Goal: Task Accomplishment & Management: Complete application form

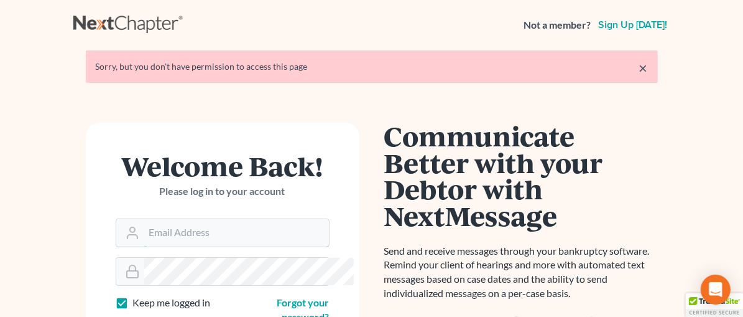
type input "[EMAIL_ADDRESS][DOMAIN_NAME]"
click at [648, 68] on link "×" at bounding box center [643, 67] width 9 height 15
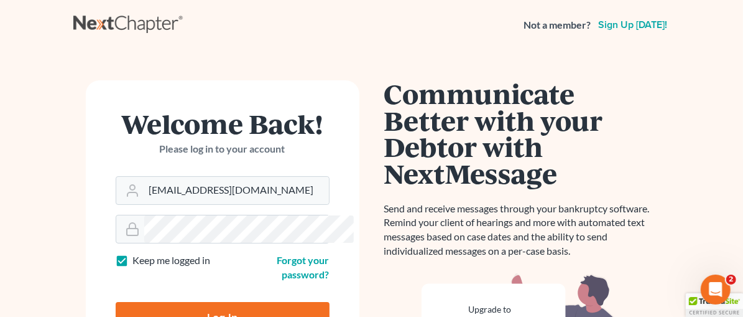
click at [198, 302] on input "Log In" at bounding box center [223, 317] width 214 height 31
type input "Thinking..."
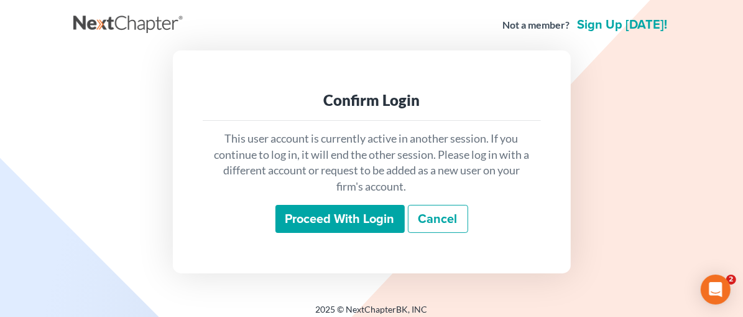
click at [331, 223] on input "Proceed with login" at bounding box center [339, 219] width 129 height 29
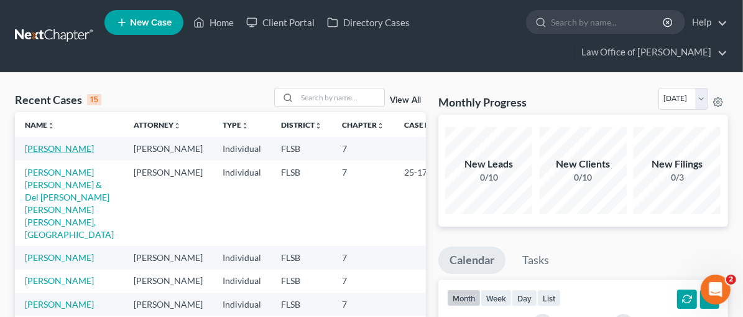
click at [45, 146] on link "Kerr, Amanda" at bounding box center [59, 148] width 69 height 11
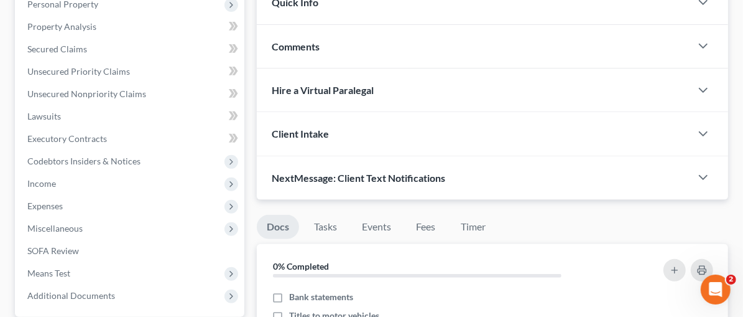
scroll to position [293, 0]
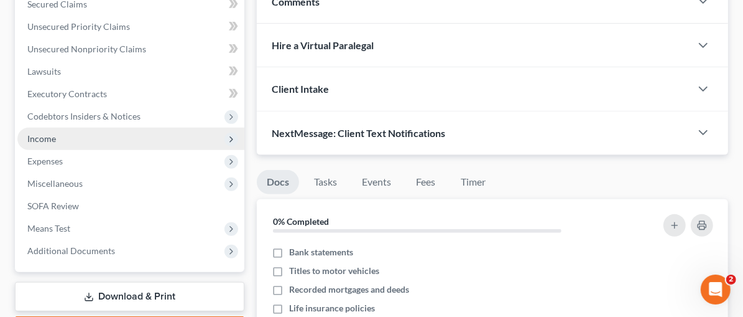
click at [55, 137] on span "Income" at bounding box center [41, 138] width 29 height 11
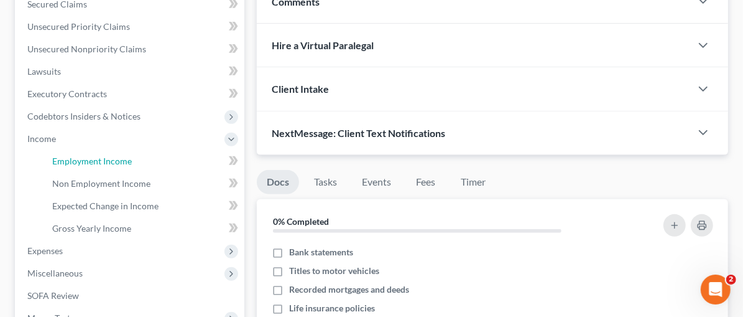
drag, startPoint x: 106, startPoint y: 157, endPoint x: 219, endPoint y: 164, distance: 113.4
click at [106, 157] on span "Employment Income" at bounding box center [92, 160] width 80 height 11
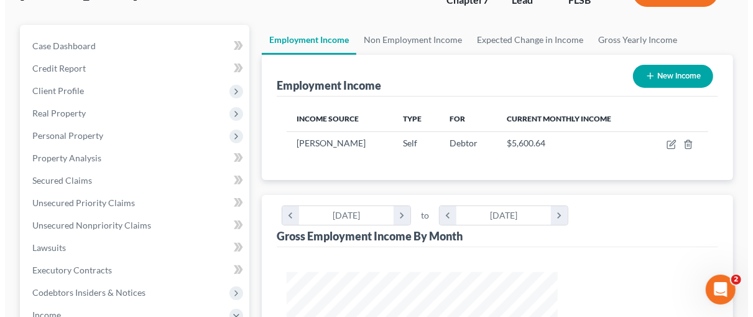
scroll to position [166, 0]
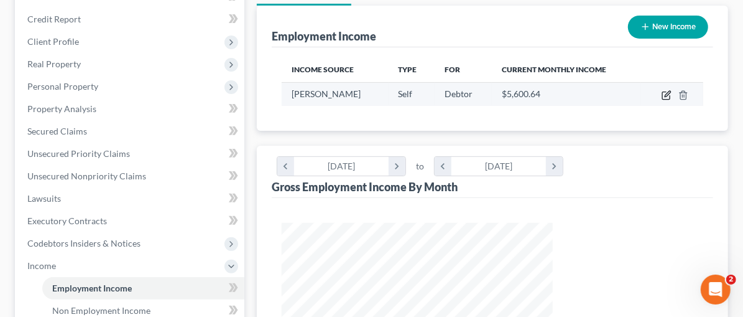
click at [669, 91] on icon "button" at bounding box center [668, 94] width 6 height 6
select select "1"
select select "0"
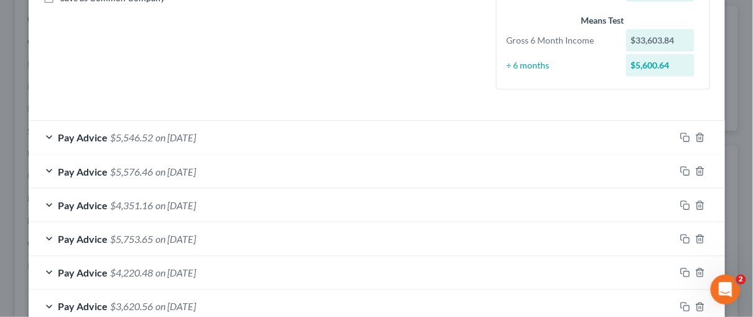
scroll to position [303, 0]
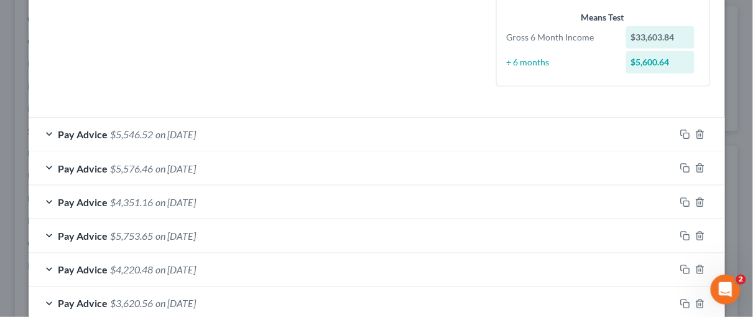
click at [46, 130] on div "Pay Advice $5,546.52 on 09/28/2025" at bounding box center [352, 134] width 647 height 33
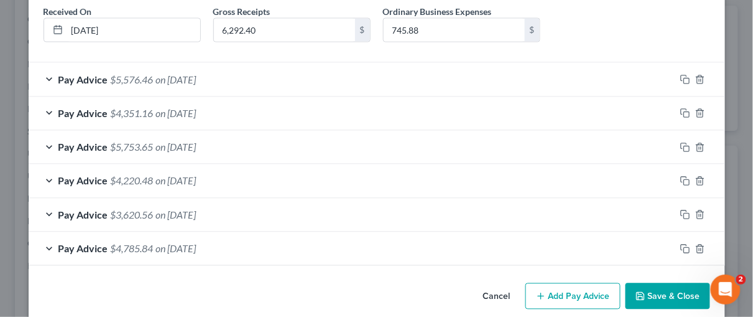
scroll to position [478, 0]
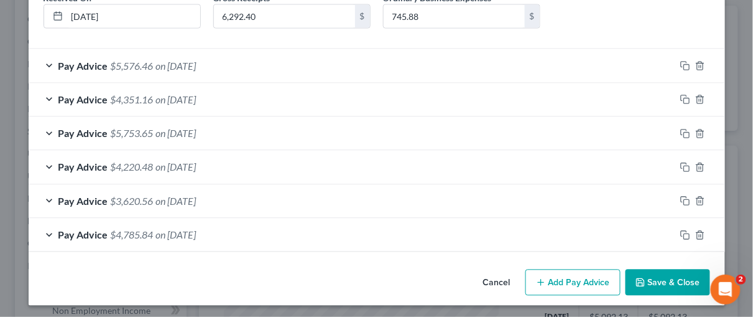
click at [44, 233] on div "Pay Advice $4,785.84 on 03/28/2025" at bounding box center [352, 234] width 647 height 33
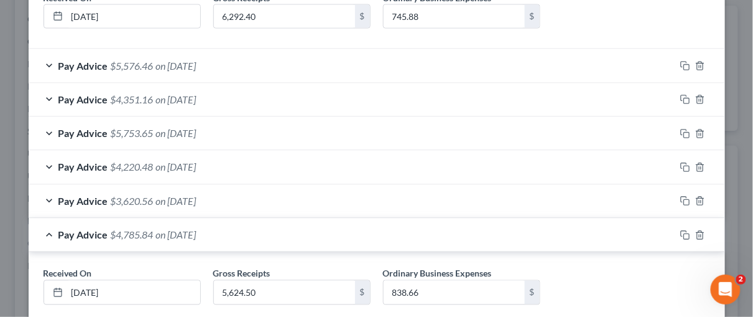
click at [42, 197] on div "Pay Advice $3,620.56 on 04/30/2025" at bounding box center [352, 201] width 647 height 33
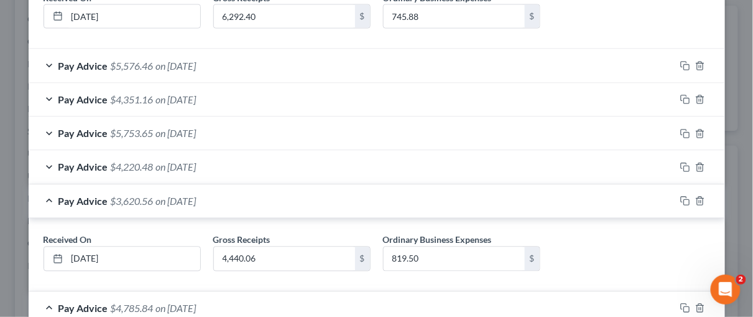
click at [44, 164] on div "Pay Advice $4,220.48 on 05/30/2025" at bounding box center [352, 166] width 647 height 33
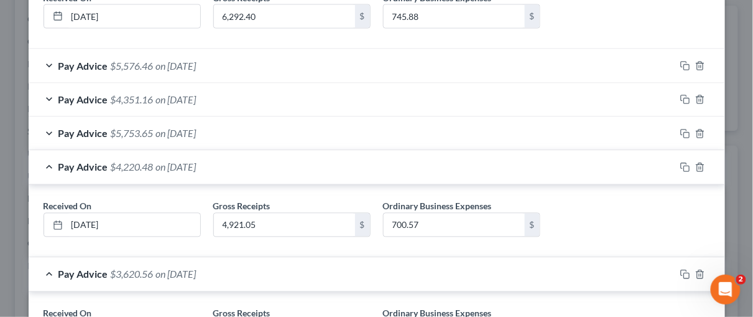
click at [45, 134] on div "Pay Advice $5,753.65 on 06/30/2025" at bounding box center [352, 133] width 647 height 33
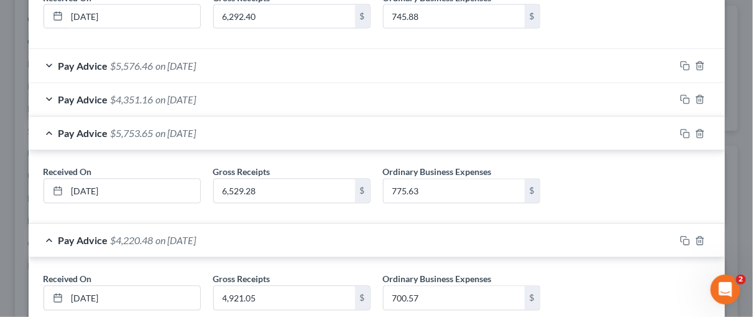
click at [41, 103] on div "Pay Advice $4,351.16 on 07/30/2025" at bounding box center [352, 99] width 647 height 33
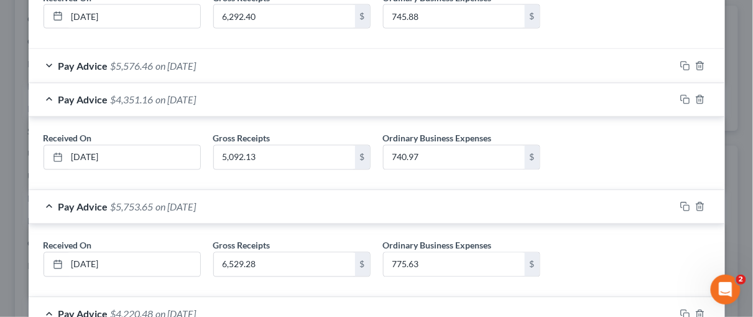
click at [42, 63] on div "Pay Advice $5,576.46 on 08/30/2025" at bounding box center [352, 65] width 647 height 33
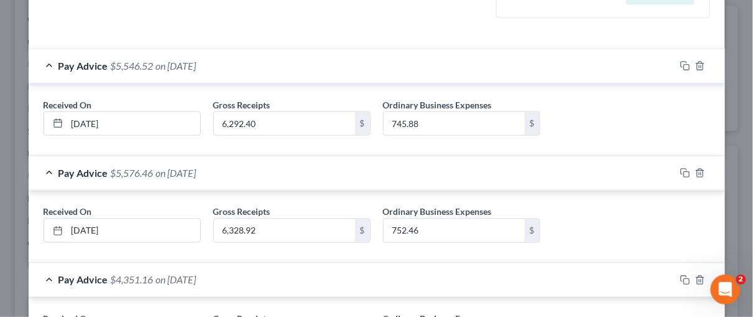
scroll to position [335, 0]
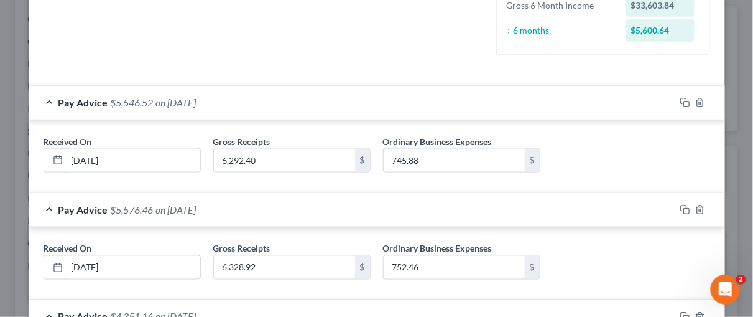
click at [43, 100] on div "Pay Advice $5,546.52 on 09/28/2025" at bounding box center [352, 102] width 647 height 33
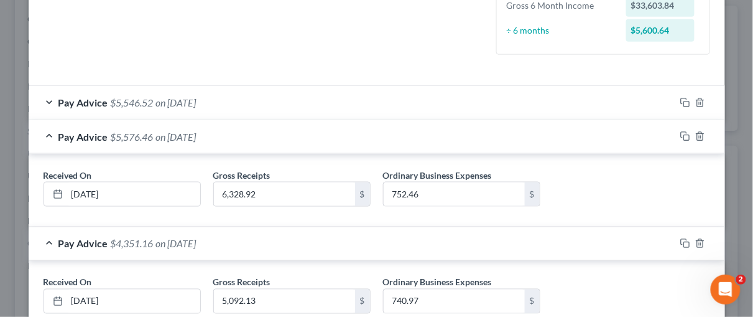
click at [43, 100] on div "Pay Advice $5,546.52 on 09/28/2025" at bounding box center [352, 102] width 647 height 33
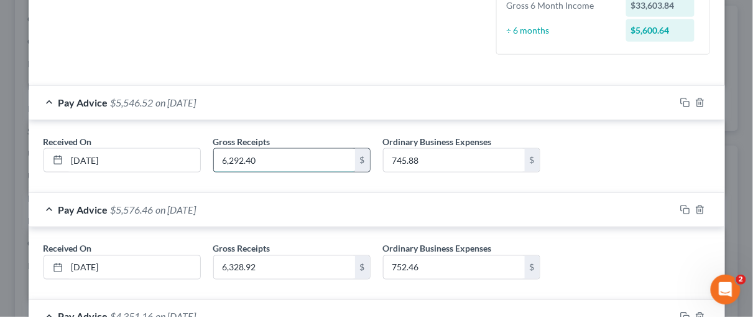
click at [254, 159] on input "6,292.40" at bounding box center [284, 161] width 141 height 24
click at [251, 158] on input "6,292.40" at bounding box center [284, 161] width 141 height 24
type input "6,292.48"
click at [299, 189] on div "Received On * 09/28/2025 Gross Receipts 6,292.48 $ Ordinary Business Expenses 7…" at bounding box center [377, 156] width 697 height 73
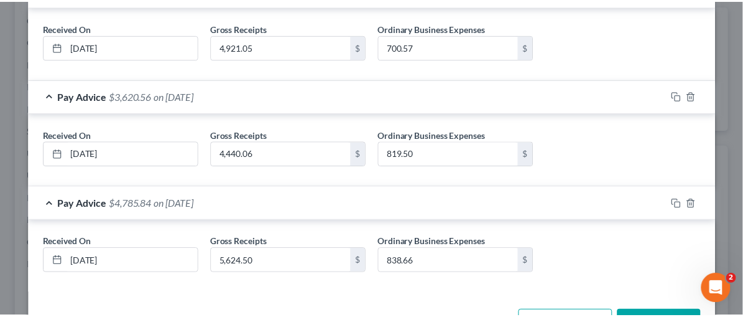
scroll to position [913, 0]
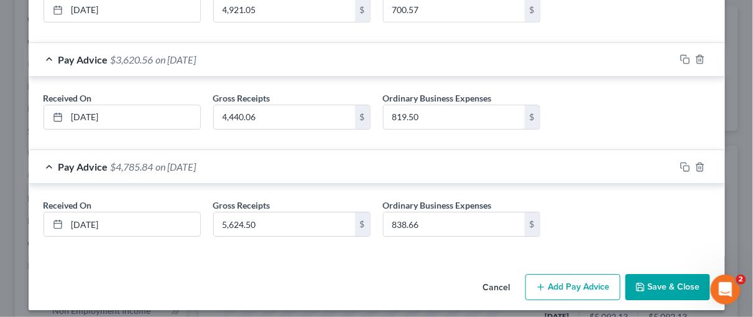
drag, startPoint x: 746, startPoint y: 140, endPoint x: 24, endPoint y: 21, distance: 732.4
click at [683, 275] on button "Save & Close" at bounding box center [668, 287] width 85 height 26
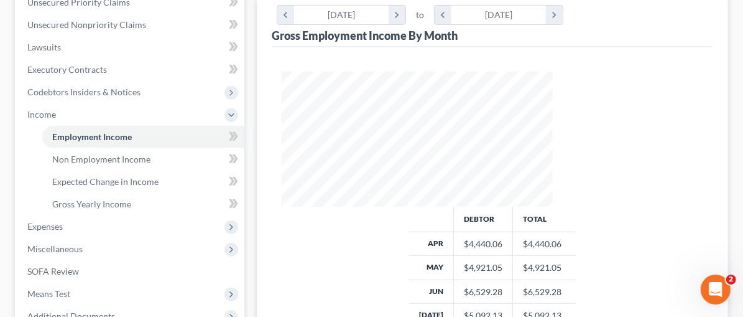
scroll to position [353, 0]
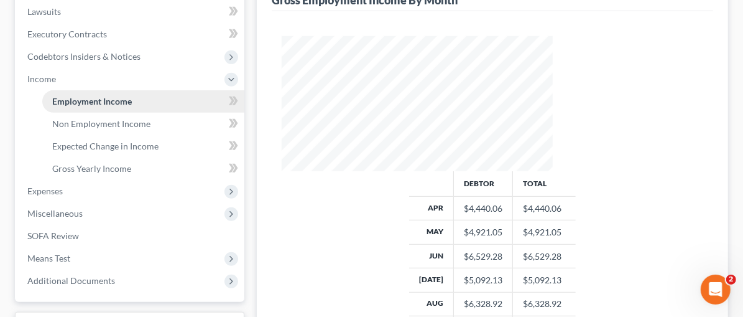
click at [111, 103] on span "Employment Income" at bounding box center [92, 101] width 80 height 11
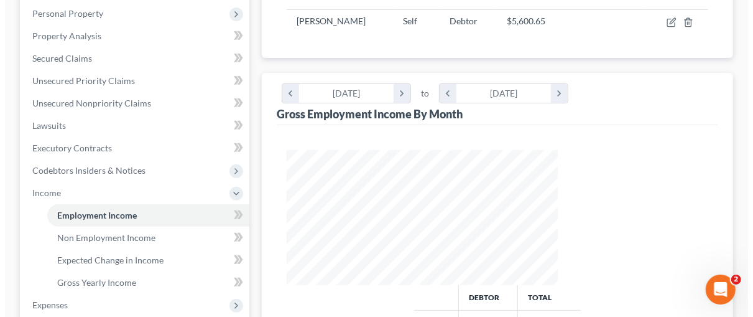
scroll to position [193, 0]
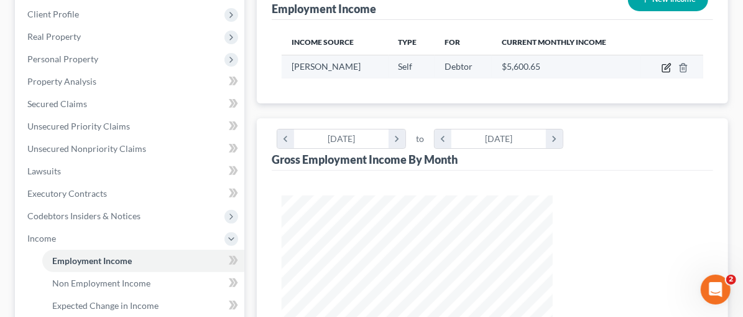
click at [667, 67] on icon "button" at bounding box center [668, 66] width 6 height 6
select select "1"
select select "0"
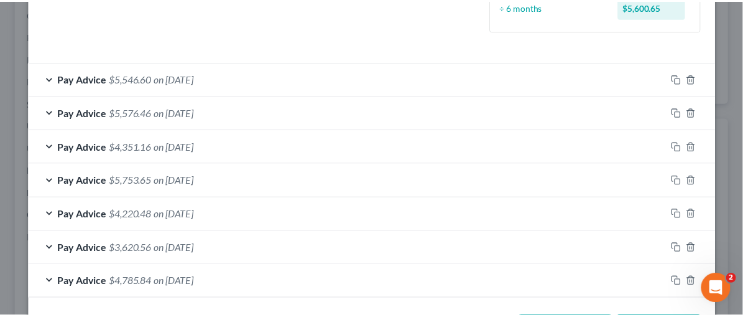
scroll to position [405, 0]
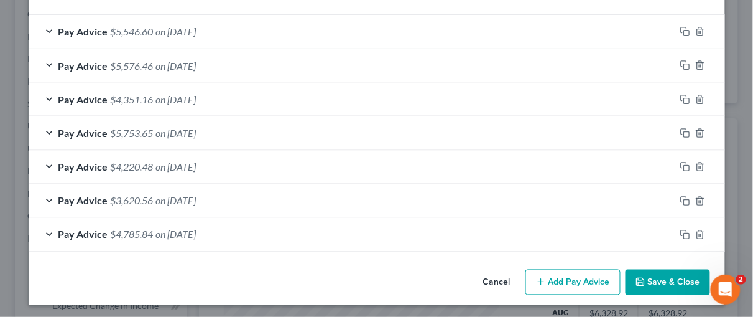
click at [644, 265] on div "Cancel Add Pay Advice Save & Close" at bounding box center [377, 284] width 697 height 41
click at [649, 278] on button "Save & Close" at bounding box center [668, 282] width 85 height 26
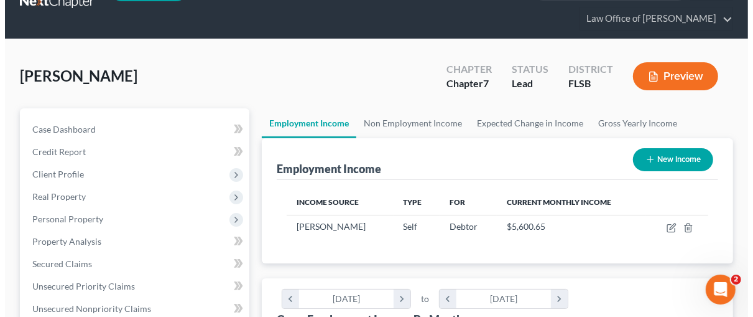
scroll to position [6, 0]
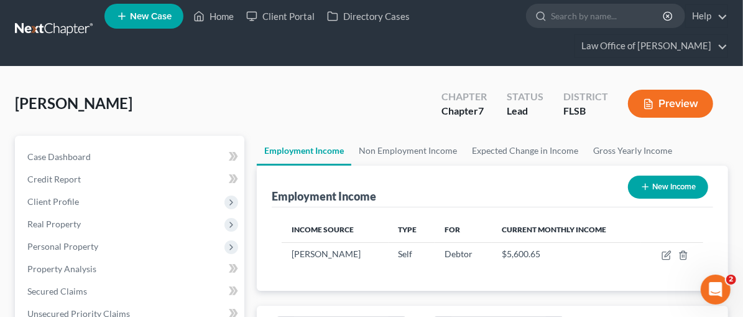
click at [677, 98] on button "Preview" at bounding box center [670, 104] width 85 height 28
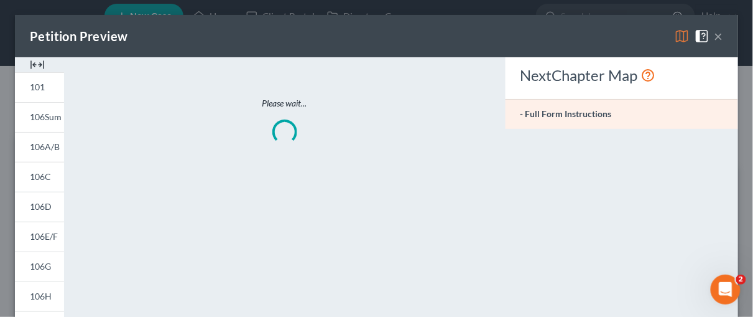
scroll to position [221, 300]
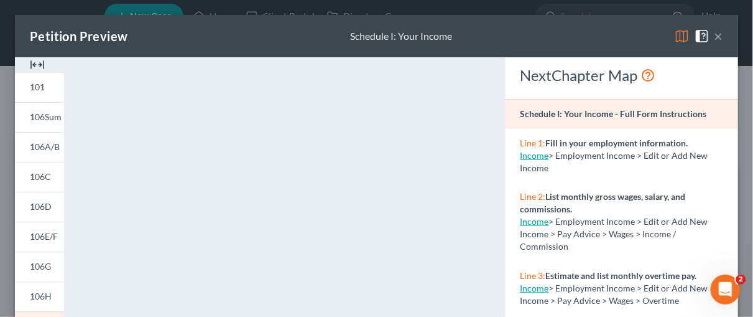
click at [40, 65] on img at bounding box center [37, 64] width 15 height 15
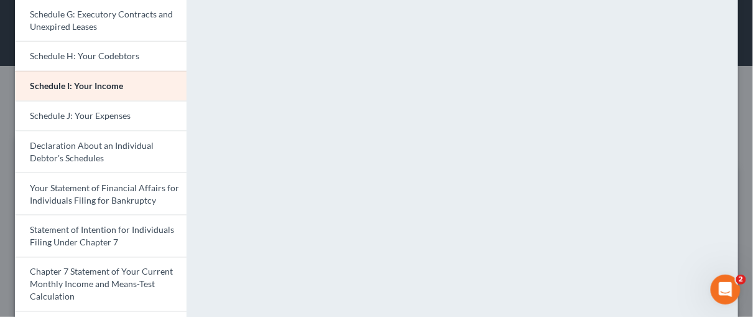
scroll to position [305, 0]
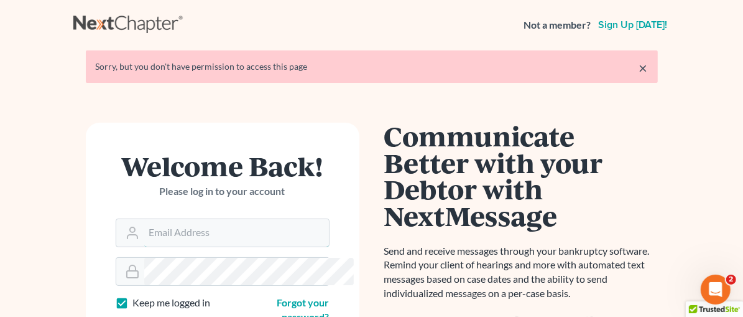
type input "[EMAIL_ADDRESS][DOMAIN_NAME]"
click at [648, 66] on link "×" at bounding box center [643, 67] width 9 height 15
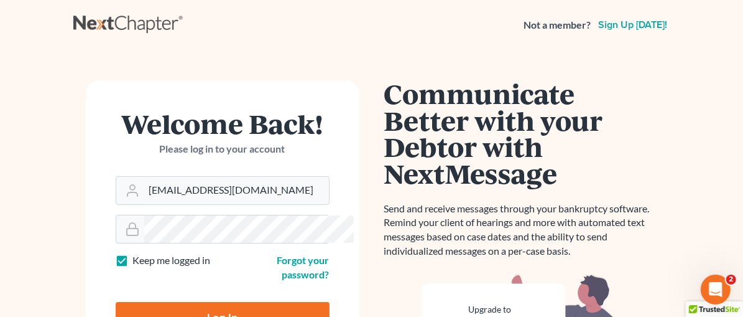
click at [205, 306] on input "Log In" at bounding box center [223, 317] width 214 height 31
type input "Thinking..."
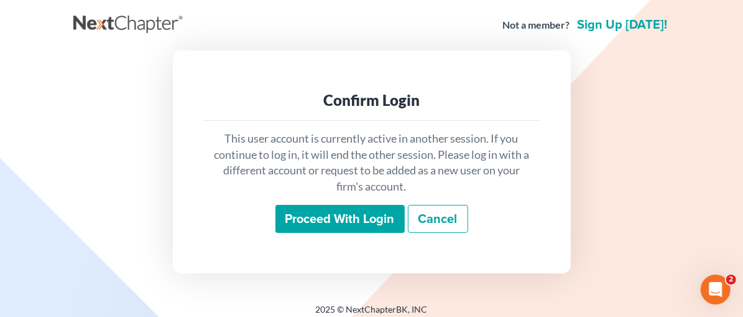
click at [328, 220] on input "Proceed with login" at bounding box center [339, 219] width 129 height 29
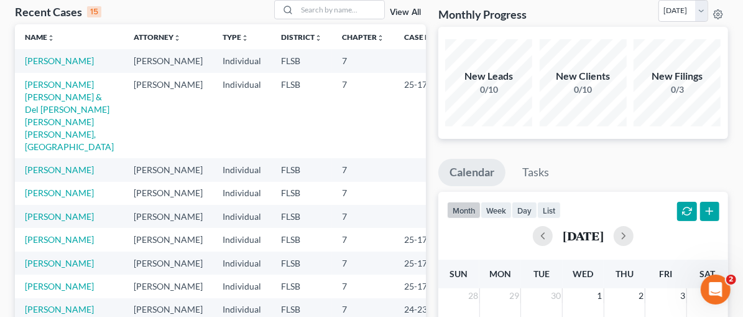
scroll to position [30, 0]
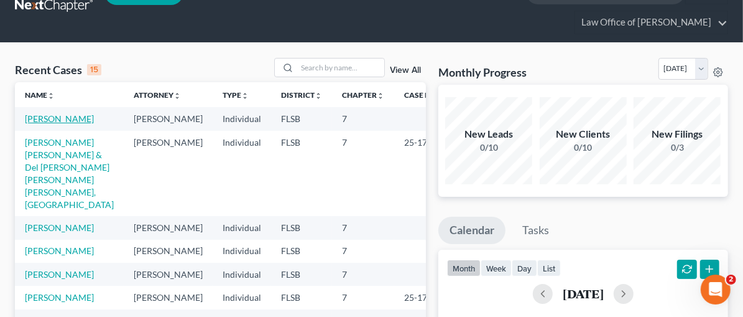
click at [34, 115] on link "Kerr, Amanda" at bounding box center [59, 118] width 69 height 11
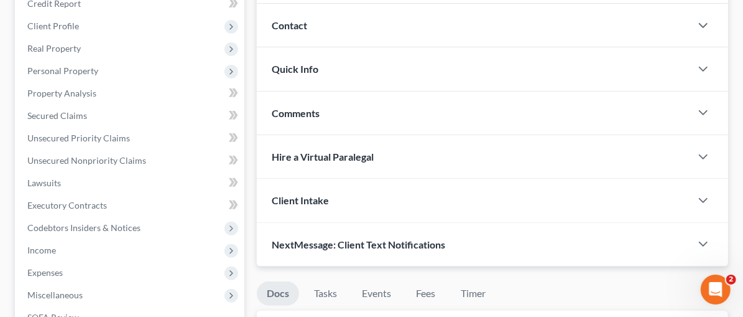
scroll to position [181, 0]
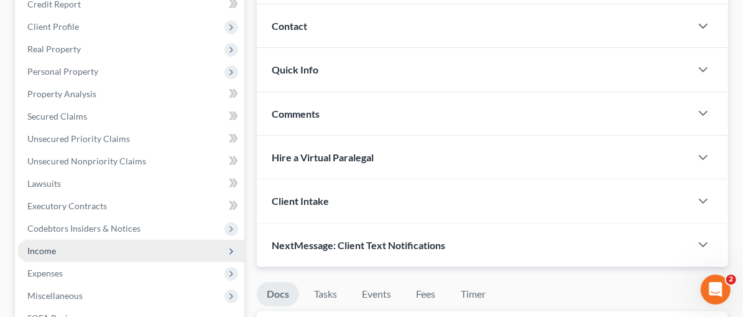
click at [61, 250] on span "Income" at bounding box center [130, 250] width 227 height 22
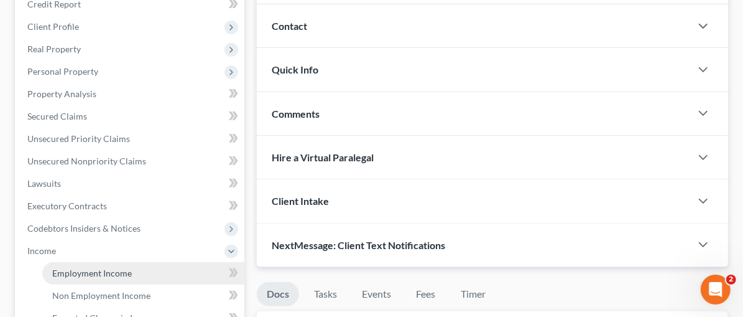
click at [96, 271] on span "Employment Income" at bounding box center [92, 272] width 80 height 11
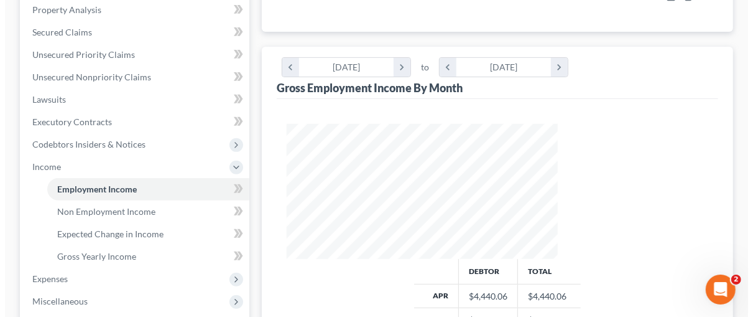
scroll to position [216, 0]
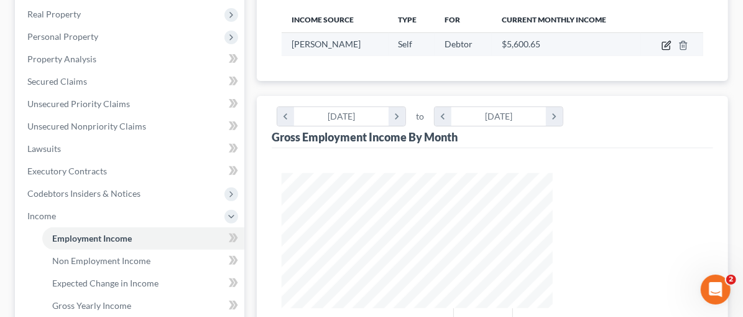
click at [665, 44] on icon "button" at bounding box center [667, 45] width 10 height 10
select select "1"
select select "0"
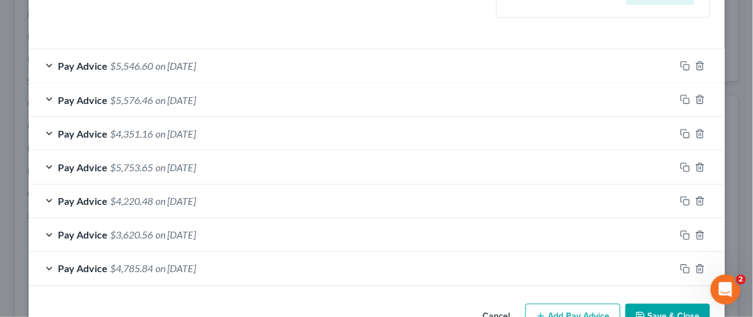
scroll to position [405, 0]
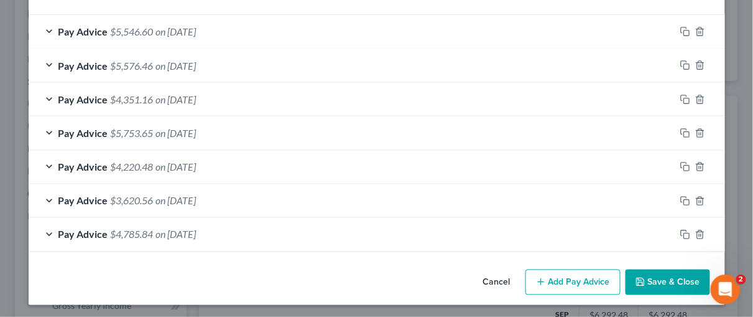
click at [42, 192] on div "Pay Advice $3,620.56 on 04/30/2025" at bounding box center [352, 200] width 647 height 33
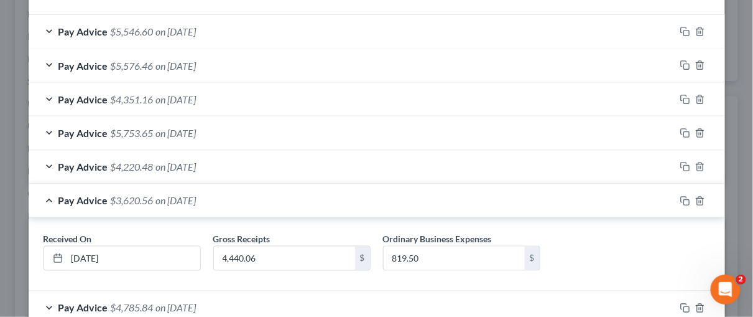
click at [111, 169] on span "$4,220.48" at bounding box center [132, 167] width 43 height 12
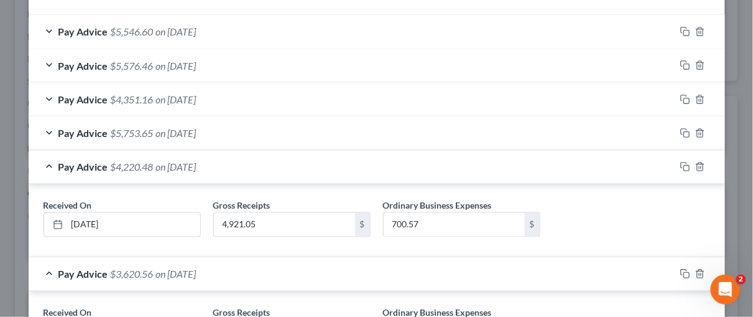
click at [52, 97] on div "Pay Advice $4,351.16 on 07/30/2025" at bounding box center [352, 99] width 647 height 33
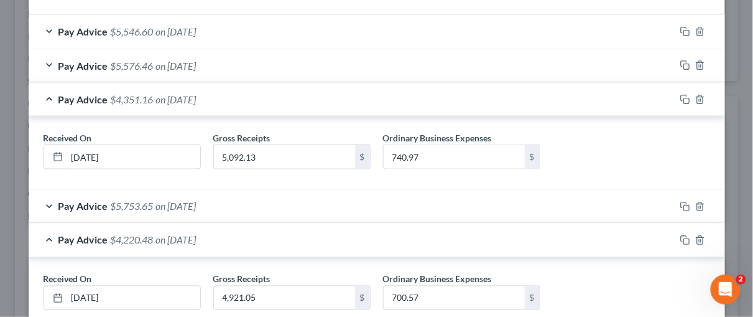
click at [36, 69] on div "Pay Advice $5,576.46 on 08/30/2025" at bounding box center [352, 65] width 647 height 33
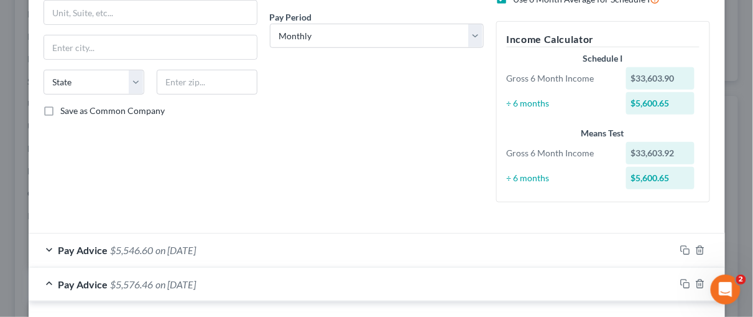
scroll to position [205, 0]
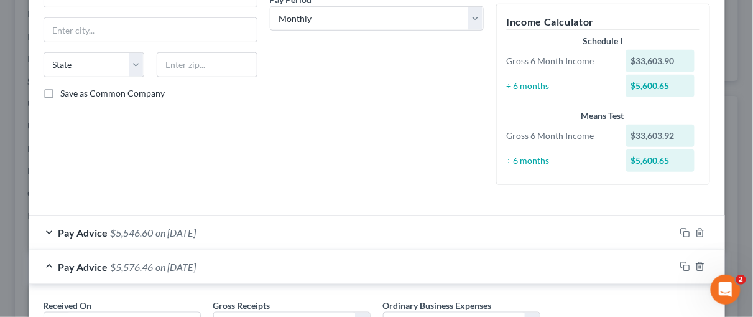
click at [48, 266] on div "Pay Advice $5,576.46 on 08/30/2025" at bounding box center [352, 266] width 647 height 33
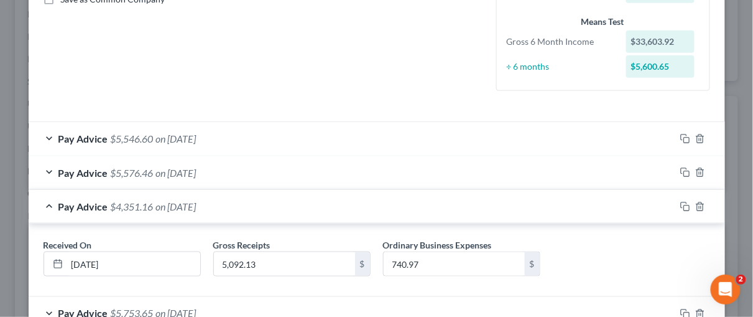
scroll to position [300, 0]
click at [58, 167] on span "Pay Advice" at bounding box center [83, 171] width 50 height 12
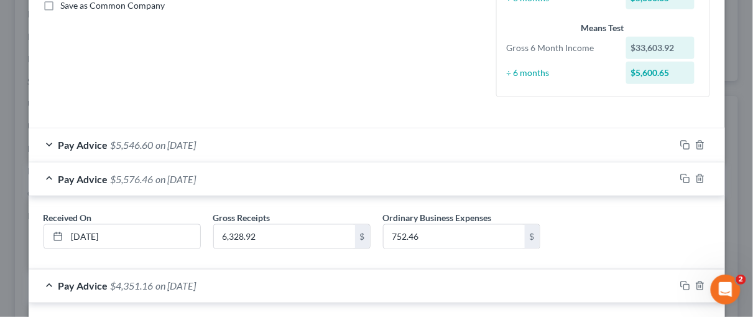
scroll to position [321, 0]
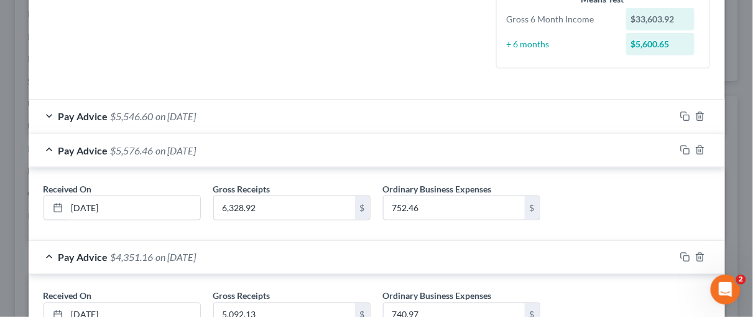
click at [46, 114] on div "Pay Advice $5,546.60 on 09/28/2025" at bounding box center [352, 116] width 647 height 33
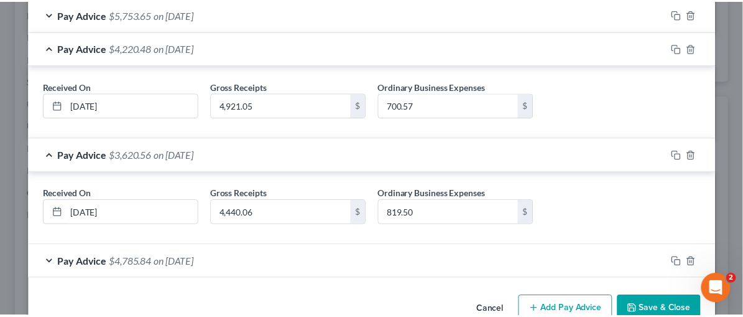
scroll to position [768, 0]
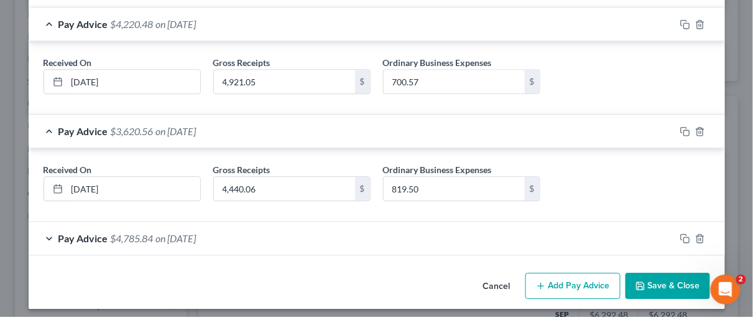
click at [661, 273] on button "Save & Close" at bounding box center [668, 285] width 85 height 26
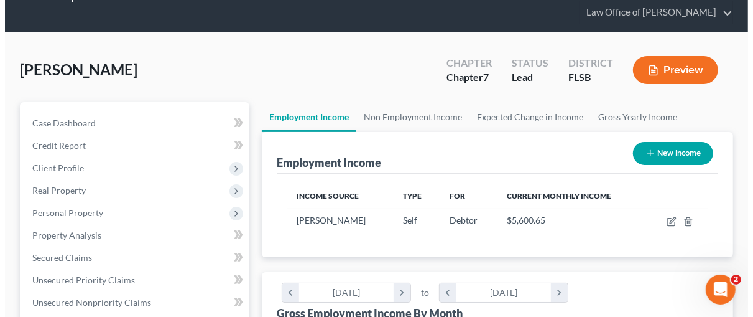
scroll to position [0, 0]
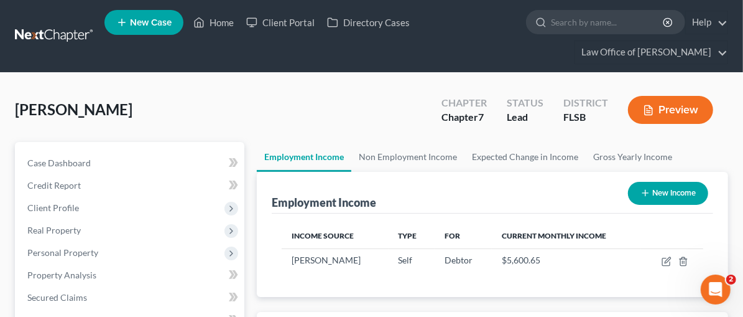
click at [675, 116] on button "Preview" at bounding box center [670, 110] width 85 height 28
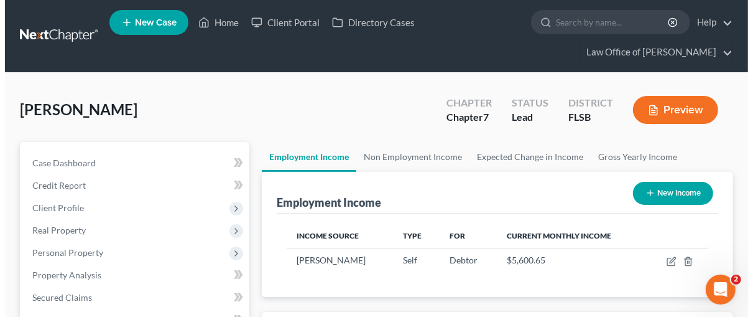
scroll to position [221, 300]
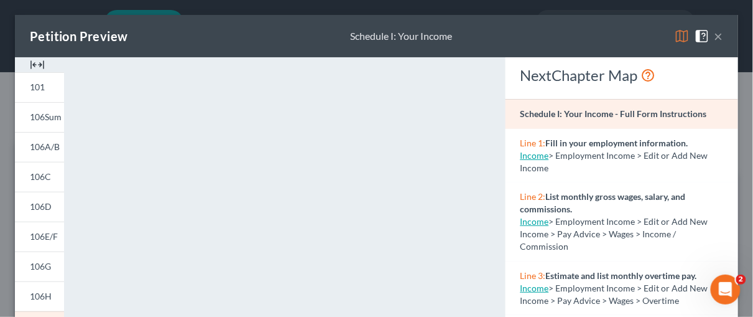
click at [32, 59] on img at bounding box center [37, 64] width 15 height 15
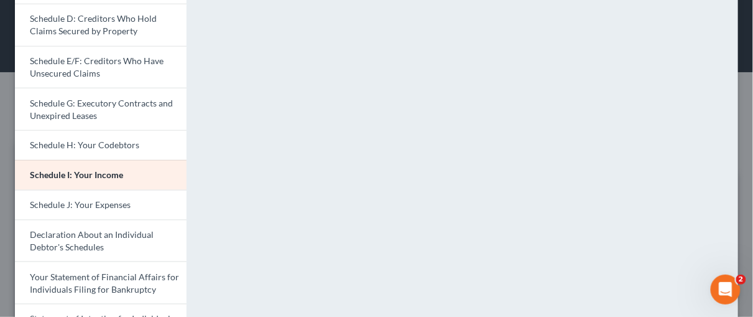
scroll to position [215, 0]
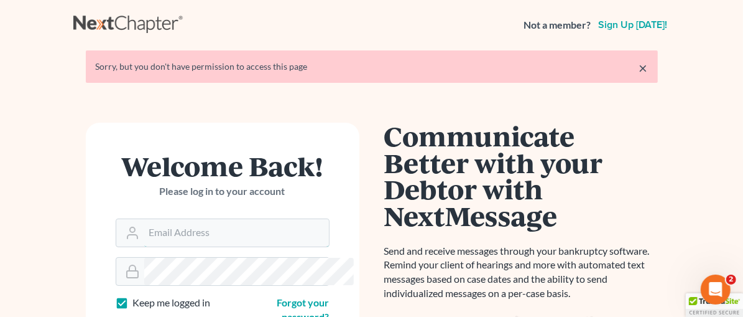
type input "[EMAIL_ADDRESS][DOMAIN_NAME]"
click at [648, 67] on link "×" at bounding box center [643, 67] width 9 height 15
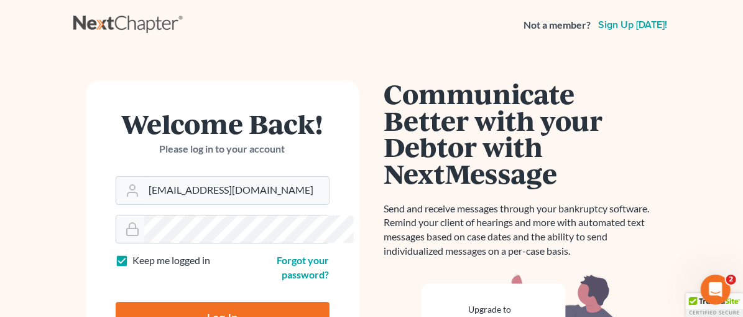
click at [233, 303] on input "Log In" at bounding box center [223, 317] width 214 height 31
type input "Thinking..."
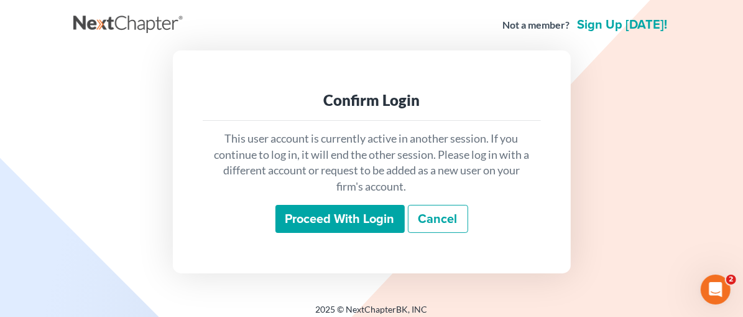
click at [319, 219] on input "Proceed with login" at bounding box center [339, 219] width 129 height 29
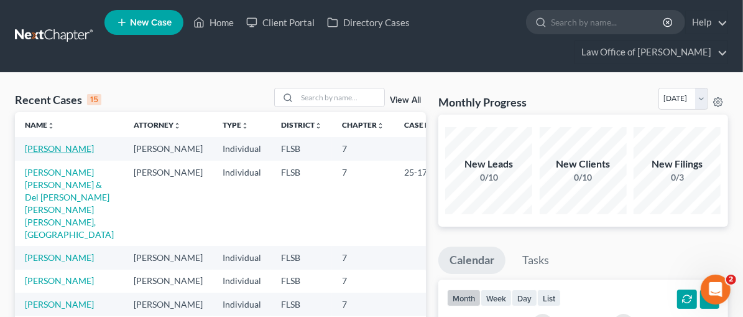
click at [55, 146] on link "[PERSON_NAME]" at bounding box center [59, 148] width 69 height 11
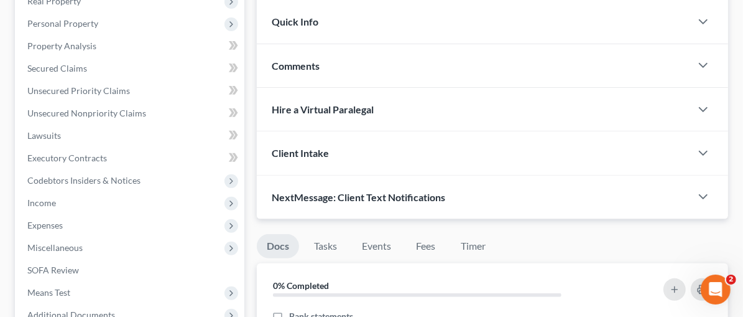
scroll to position [246, 0]
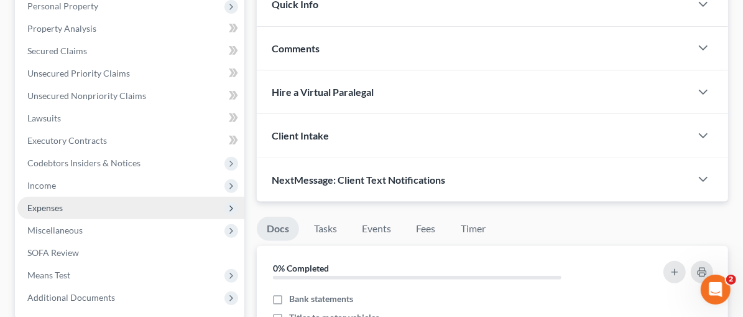
click at [53, 206] on span "Expenses" at bounding box center [44, 207] width 35 height 11
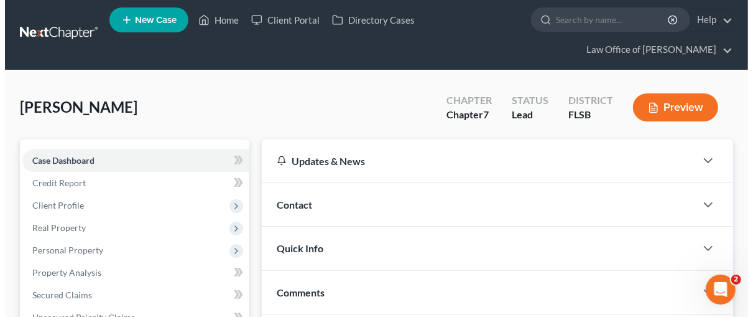
scroll to position [0, 0]
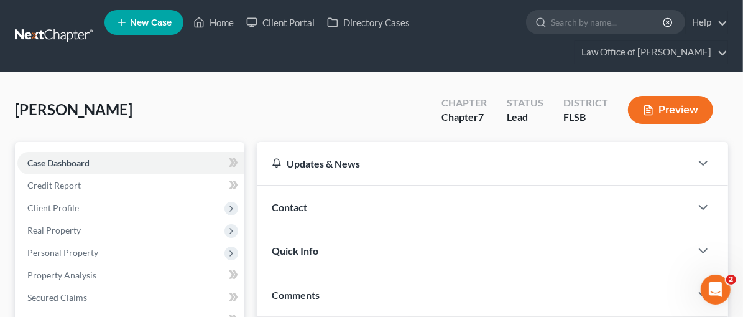
click at [682, 110] on button "Preview" at bounding box center [670, 110] width 85 height 28
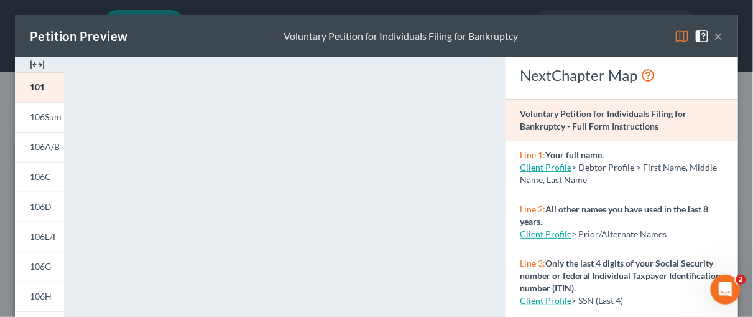
click at [34, 65] on img at bounding box center [37, 64] width 15 height 15
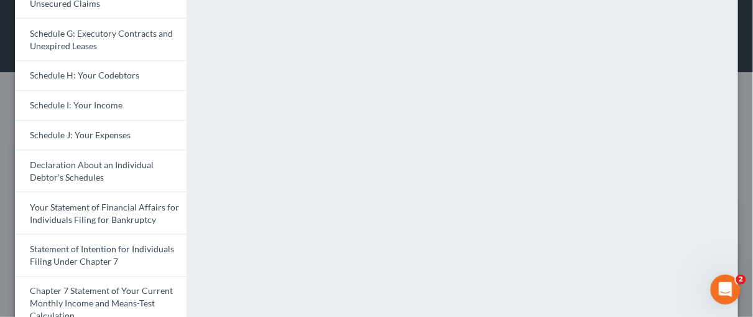
scroll to position [283, 0]
click at [76, 130] on span "Schedule J: Your Expenses" at bounding box center [80, 133] width 101 height 11
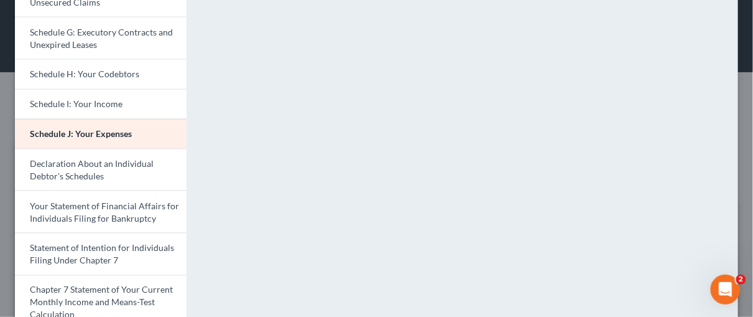
scroll to position [0, 0]
